Goal: Find specific page/section: Find specific page/section

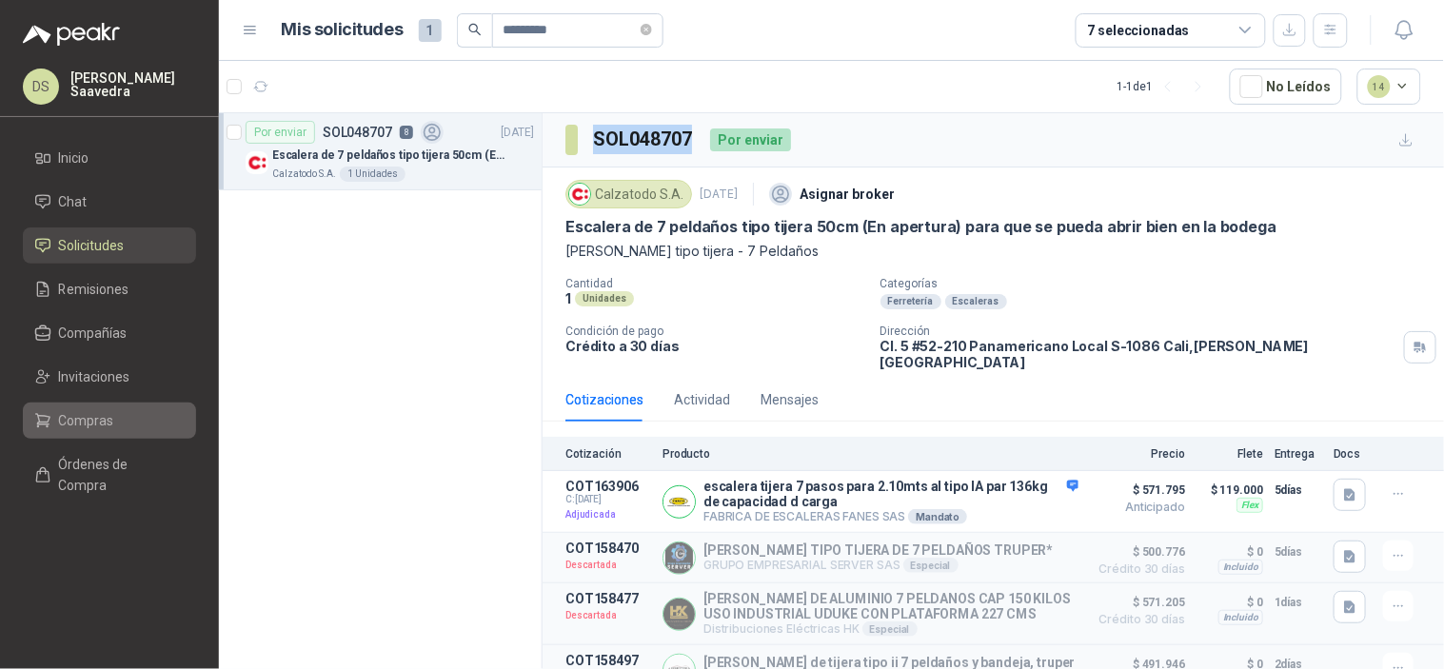
drag, startPoint x: 112, startPoint y: 420, endPoint x: 133, endPoint y: 420, distance: 20.9
click at [112, 420] on li "Compras" at bounding box center [109, 420] width 150 height 21
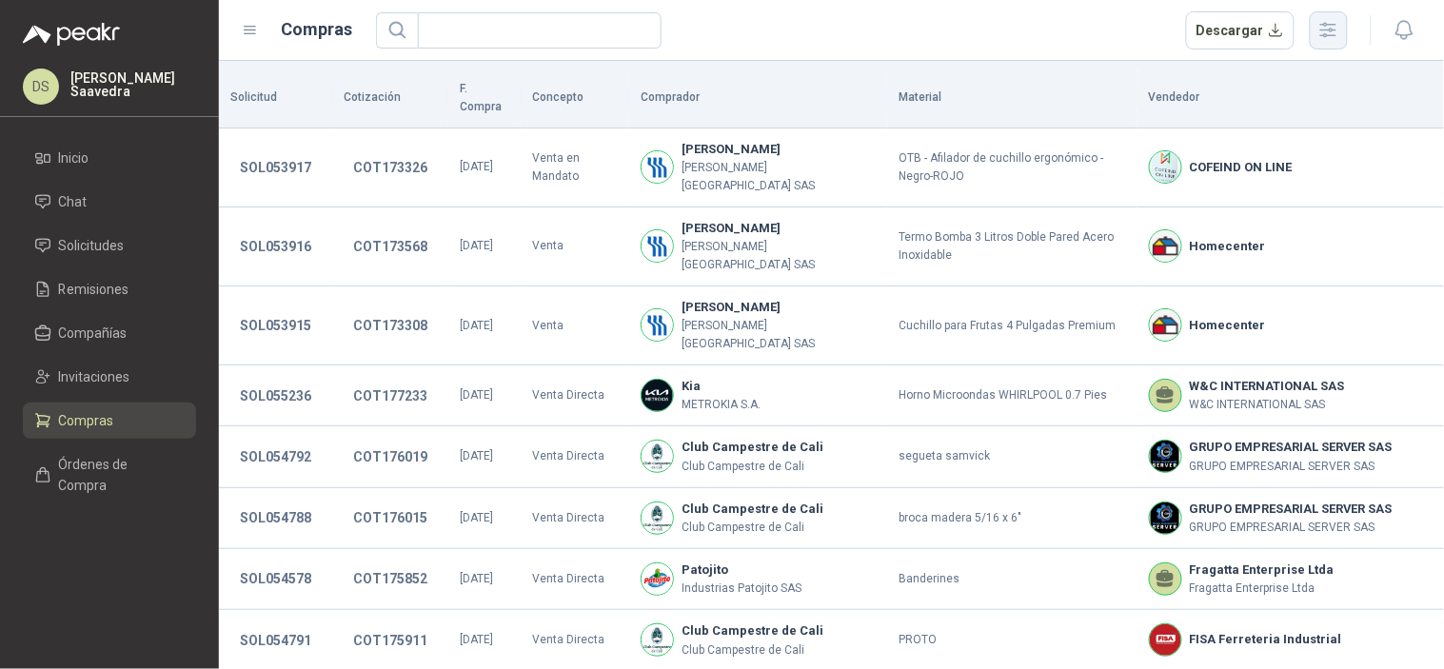
click at [1326, 32] on icon "button" at bounding box center [1328, 30] width 22 height 22
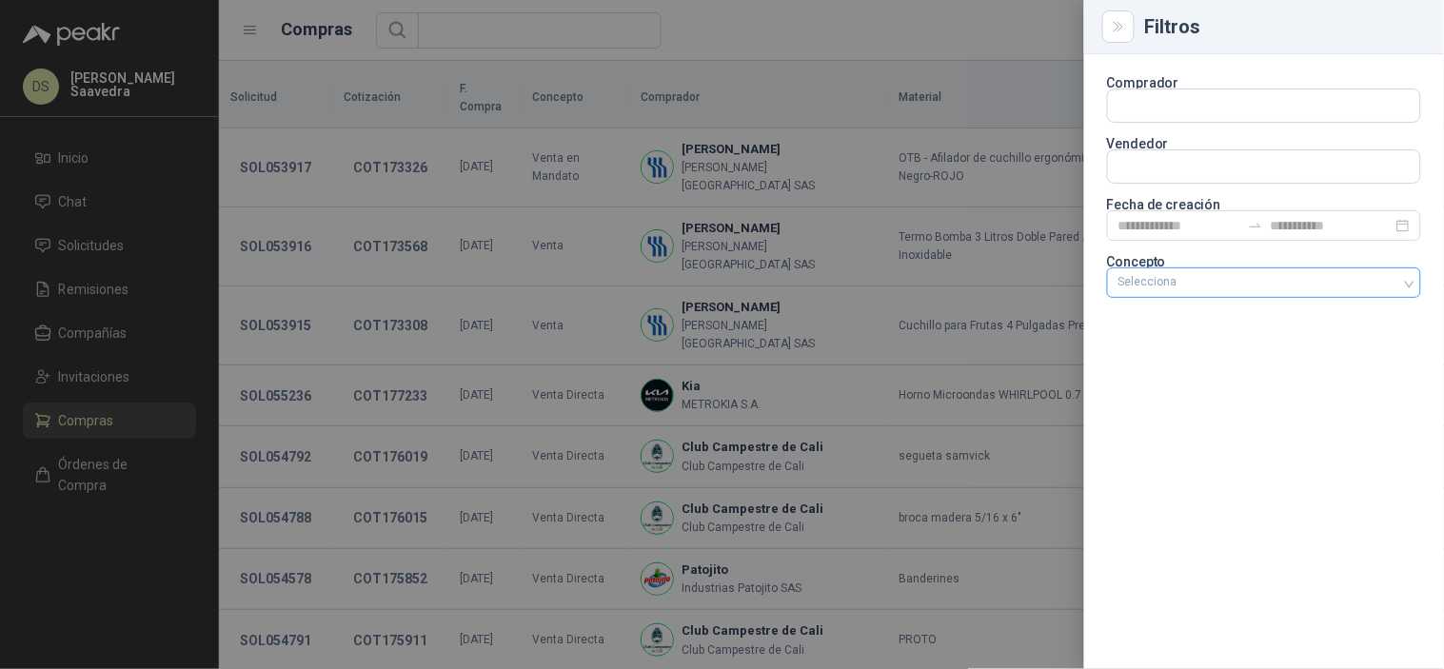
click at [1150, 292] on div "Selecciona" at bounding box center [1264, 282] width 314 height 30
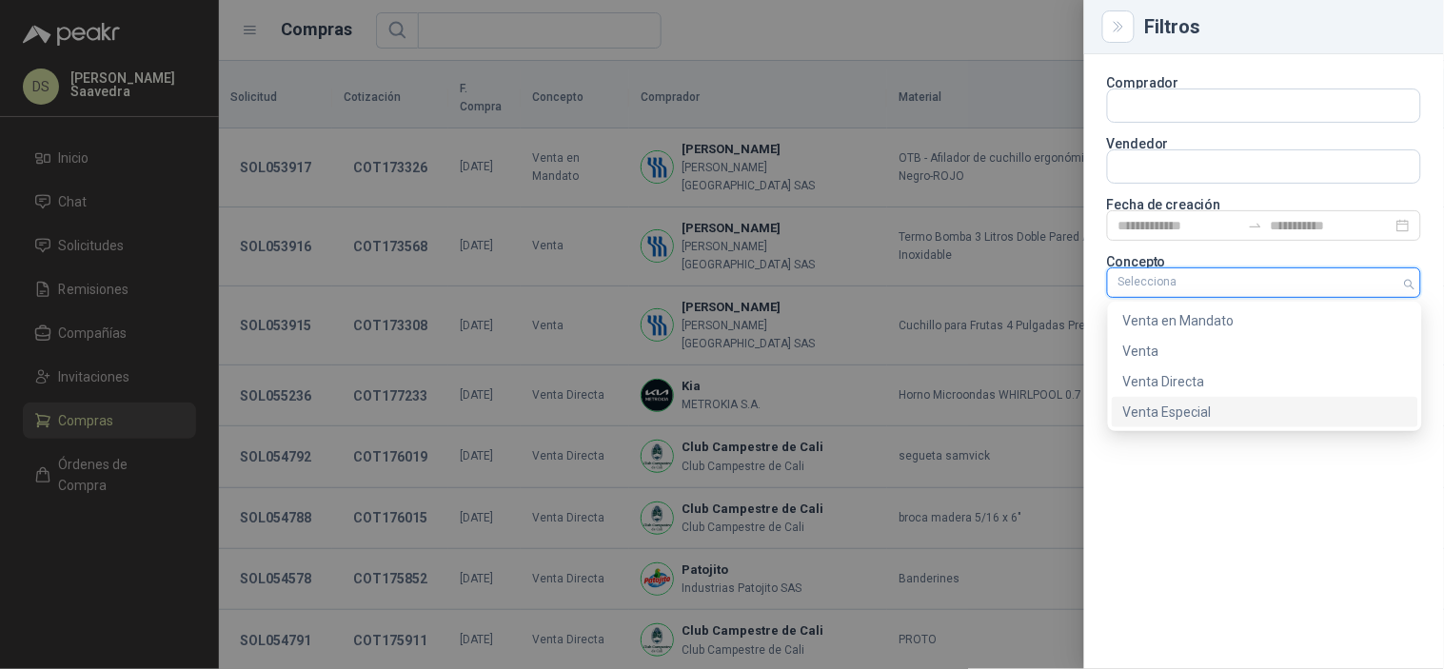
click at [1176, 422] on div "Venta Especial" at bounding box center [1265, 412] width 284 height 21
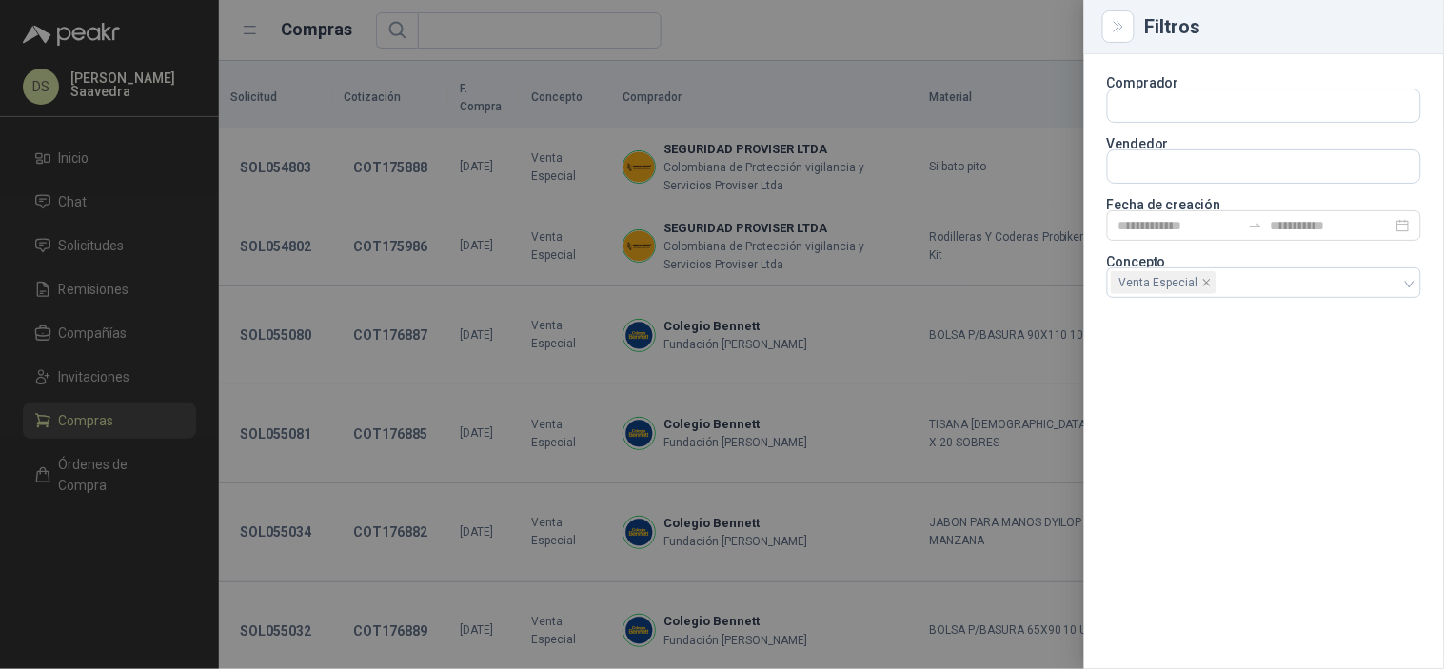
click at [921, 55] on div at bounding box center [722, 334] width 1444 height 669
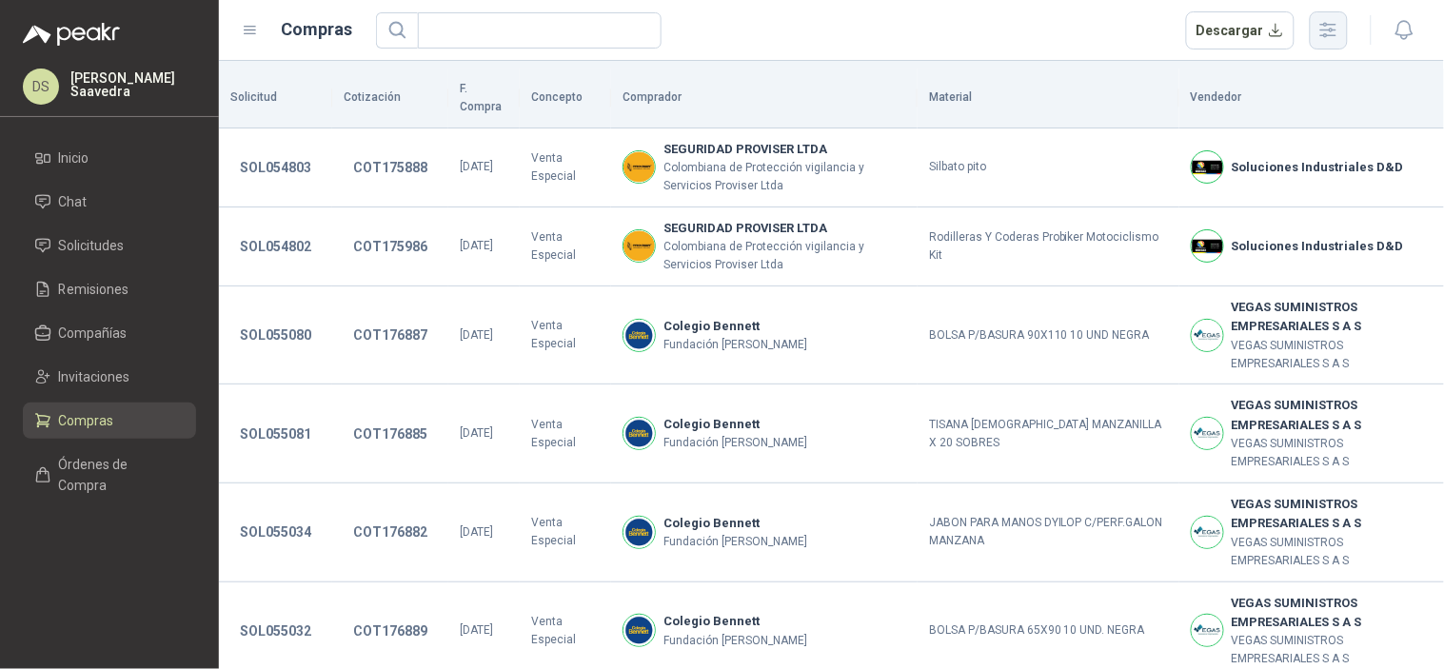
click at [1318, 35] on icon "button" at bounding box center [1328, 30] width 22 height 22
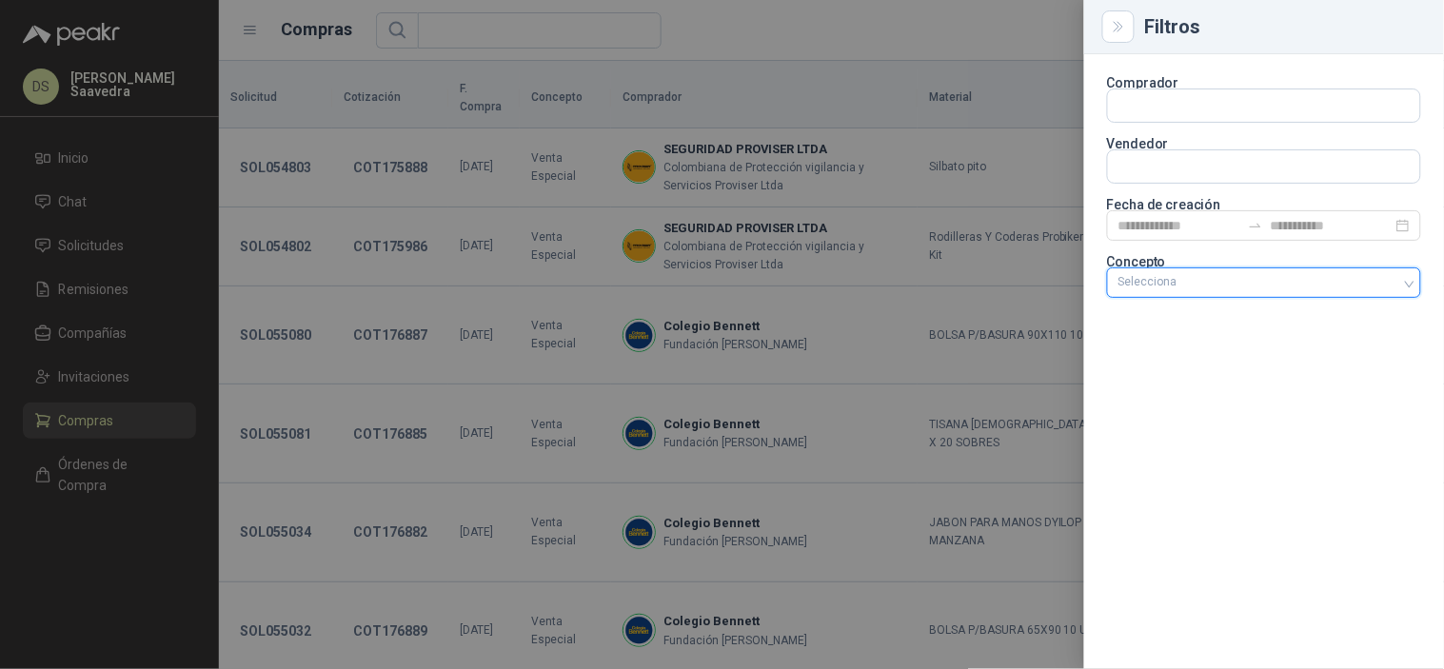
click at [1327, 285] on div at bounding box center [1254, 282] width 286 height 13
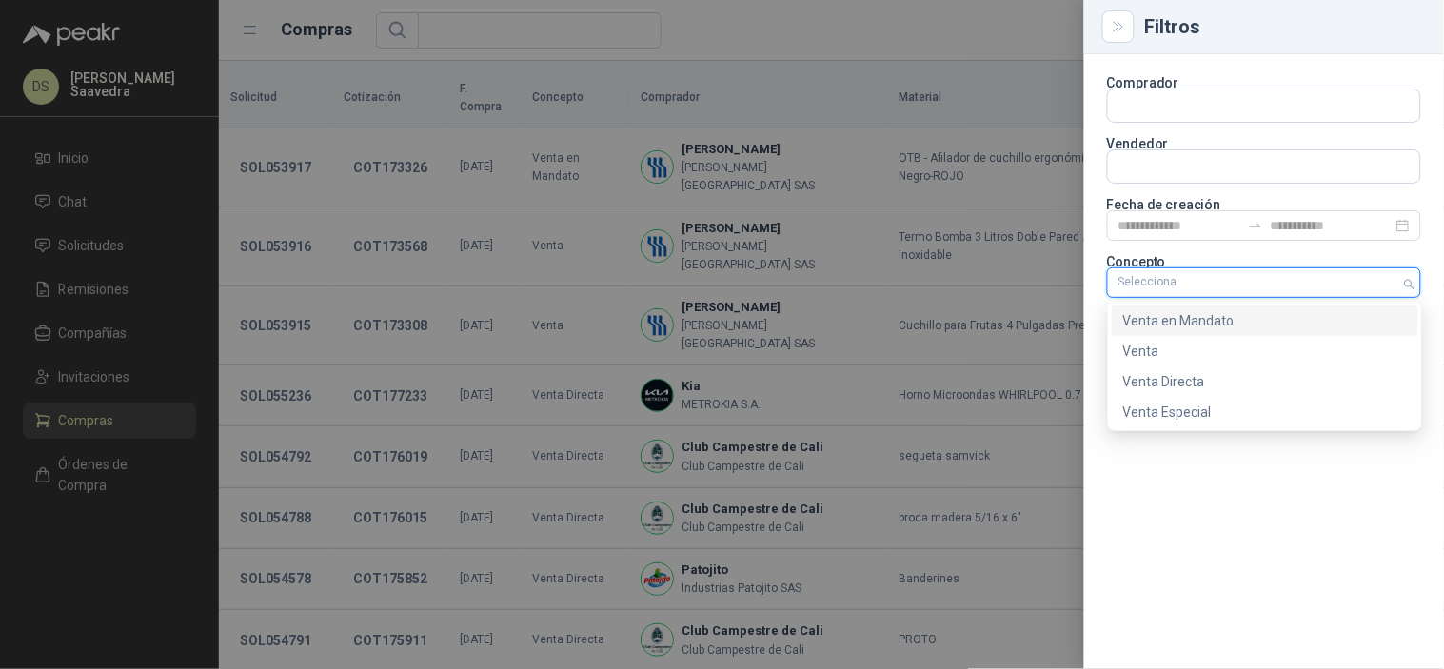
click at [1212, 324] on div "Venta en Mandato" at bounding box center [1265, 320] width 284 height 21
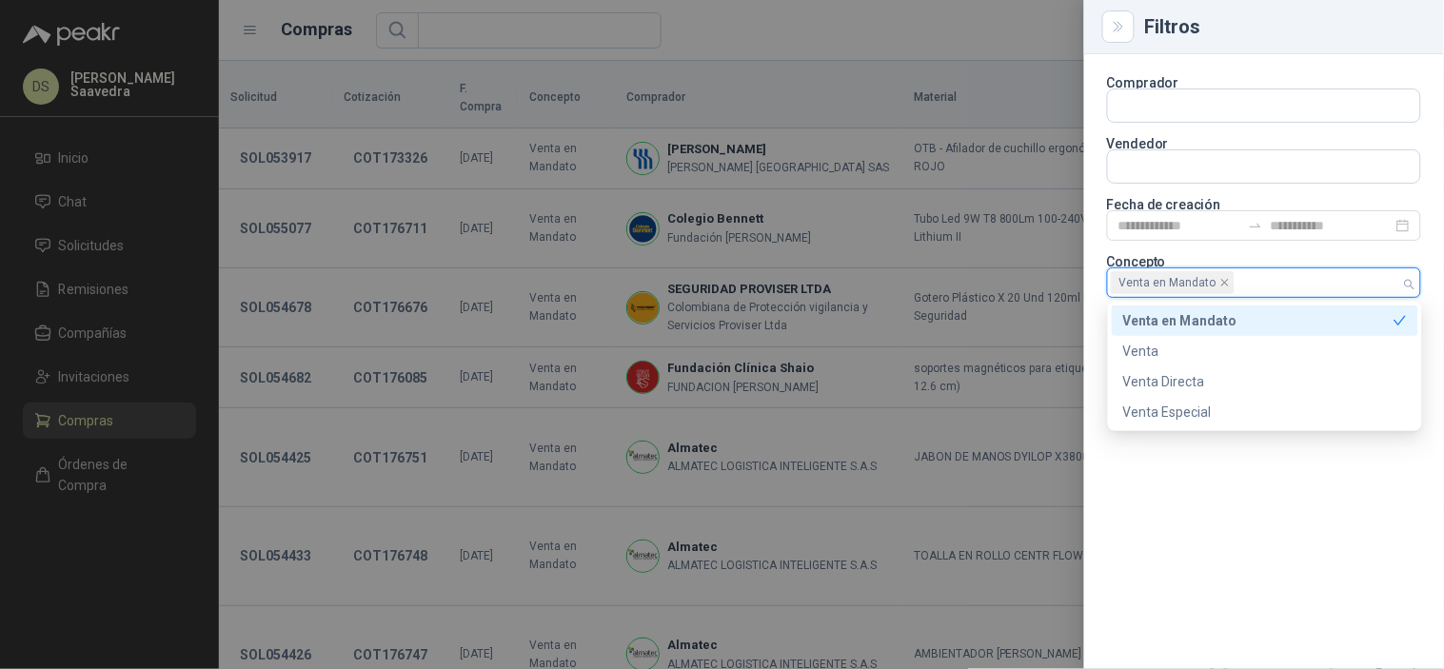
click at [853, 41] on div at bounding box center [722, 334] width 1444 height 669
